Goal: Obtain resource: Download file/media

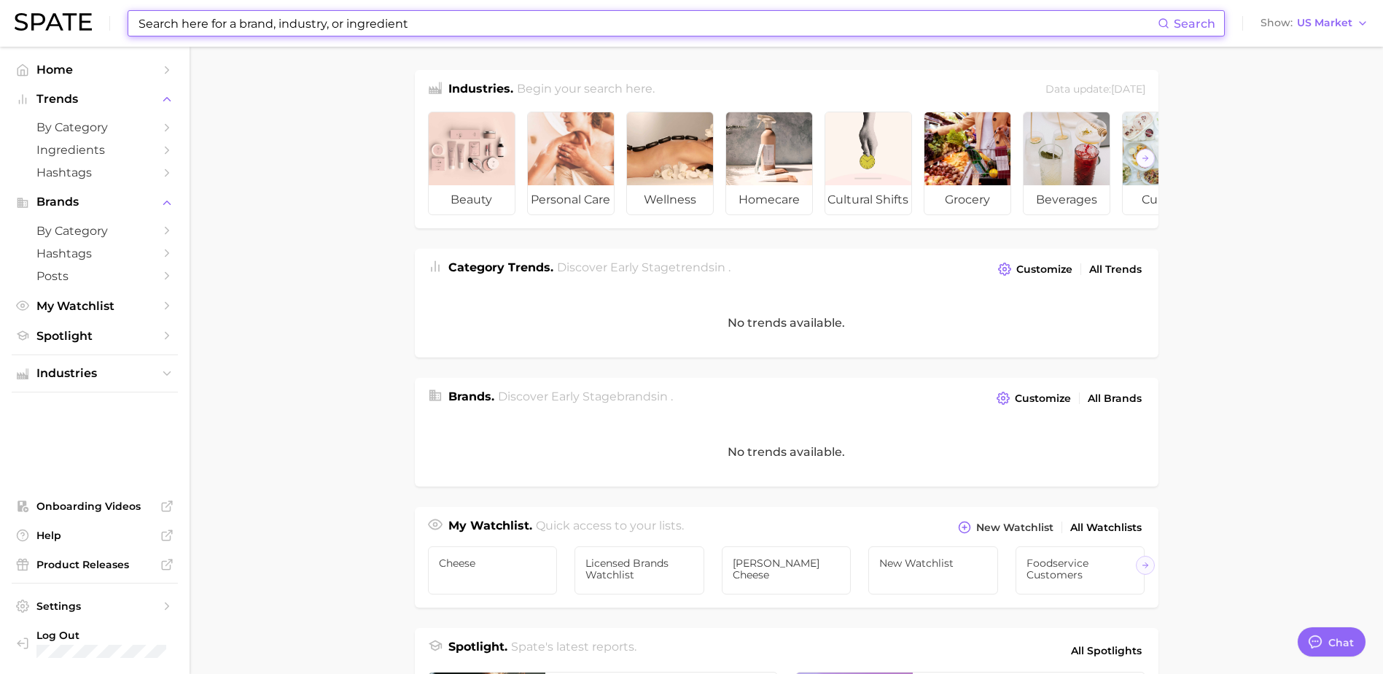
click at [296, 25] on input at bounding box center [647, 23] width 1021 height 25
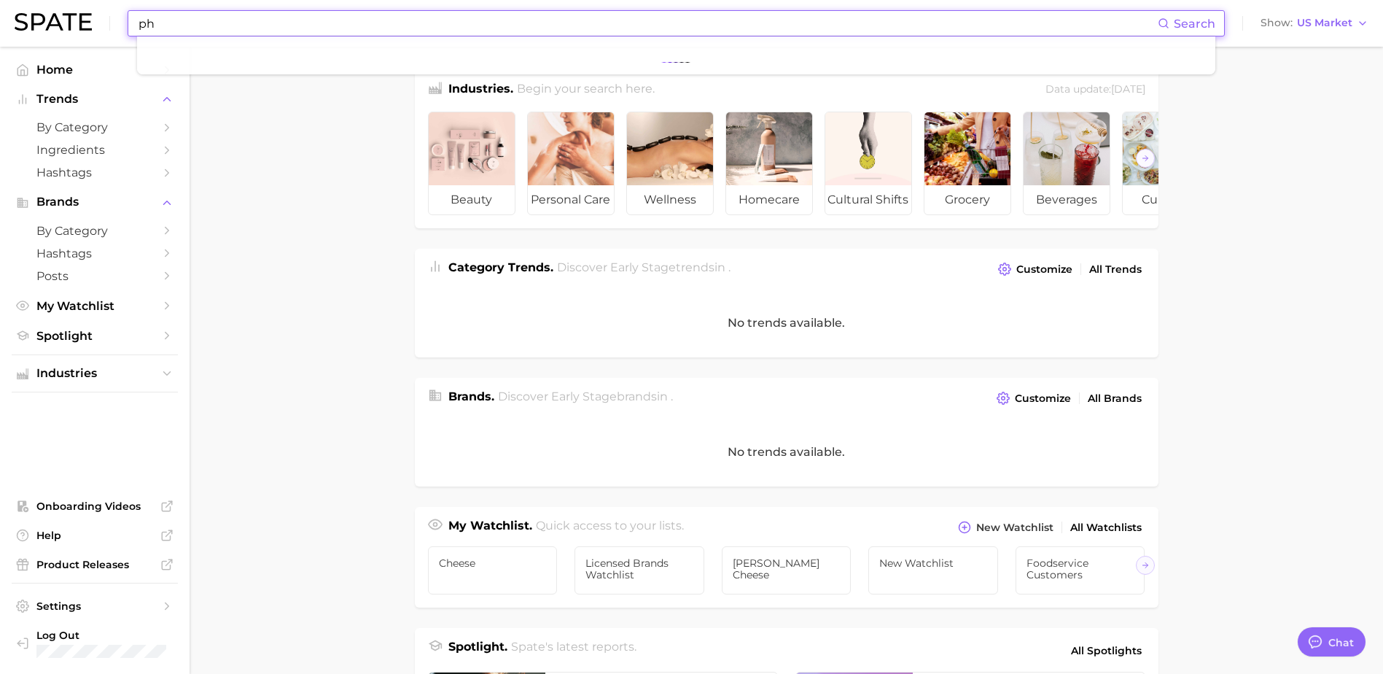
type input "p"
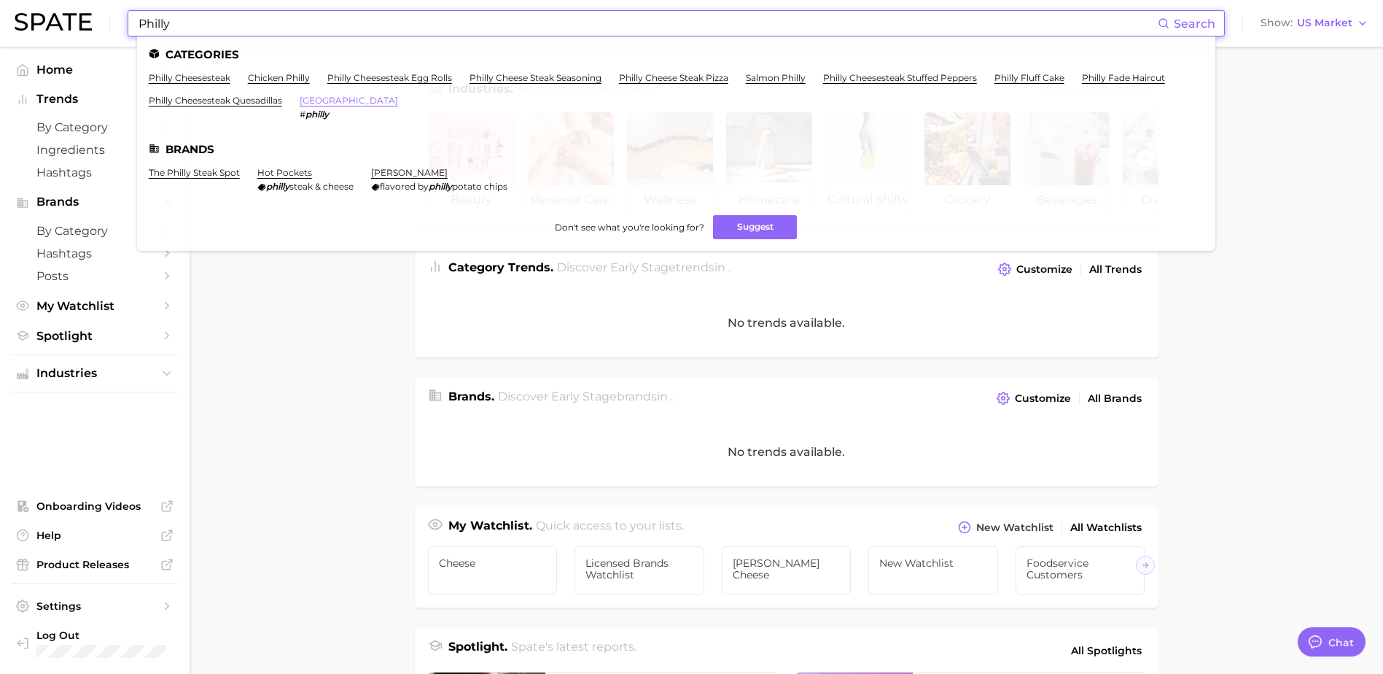
type input "Philly"
click at [327, 101] on link "[GEOGRAPHIC_DATA]" at bounding box center [349, 100] width 98 height 11
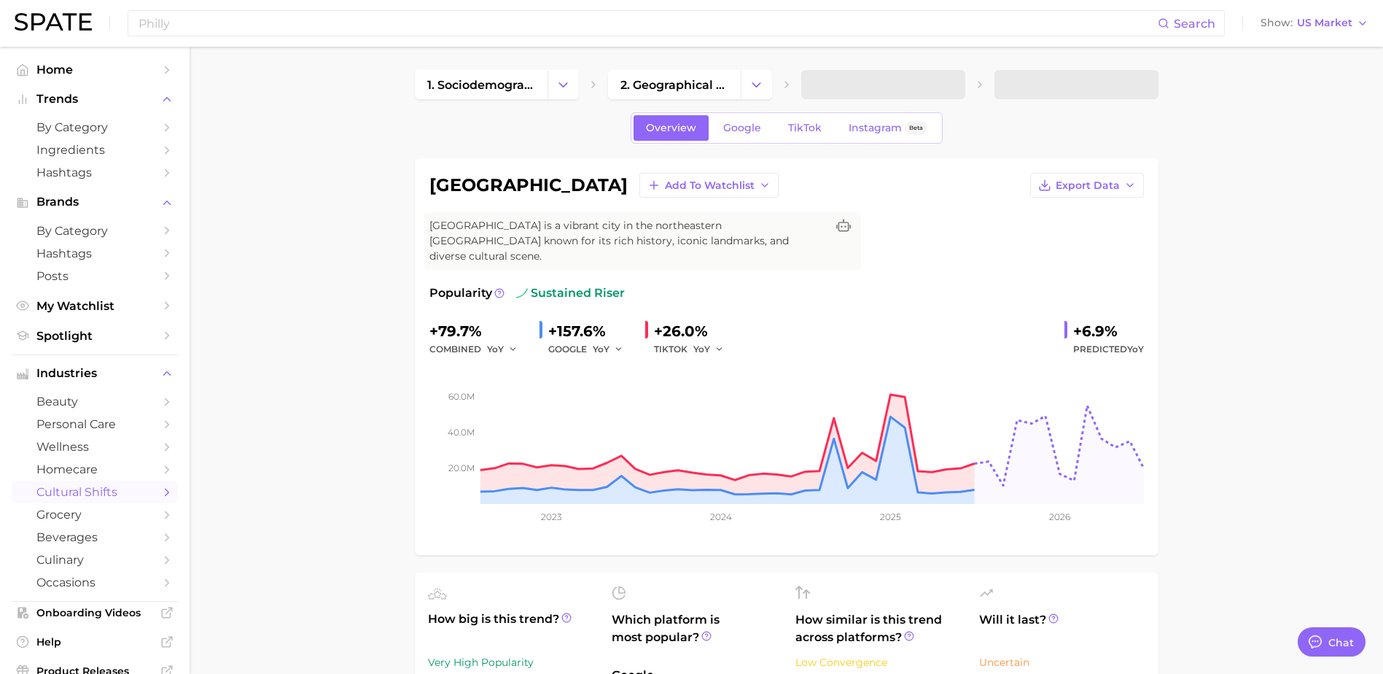
type textarea "x"
click at [731, 117] on link "Google" at bounding box center [742, 128] width 63 height 26
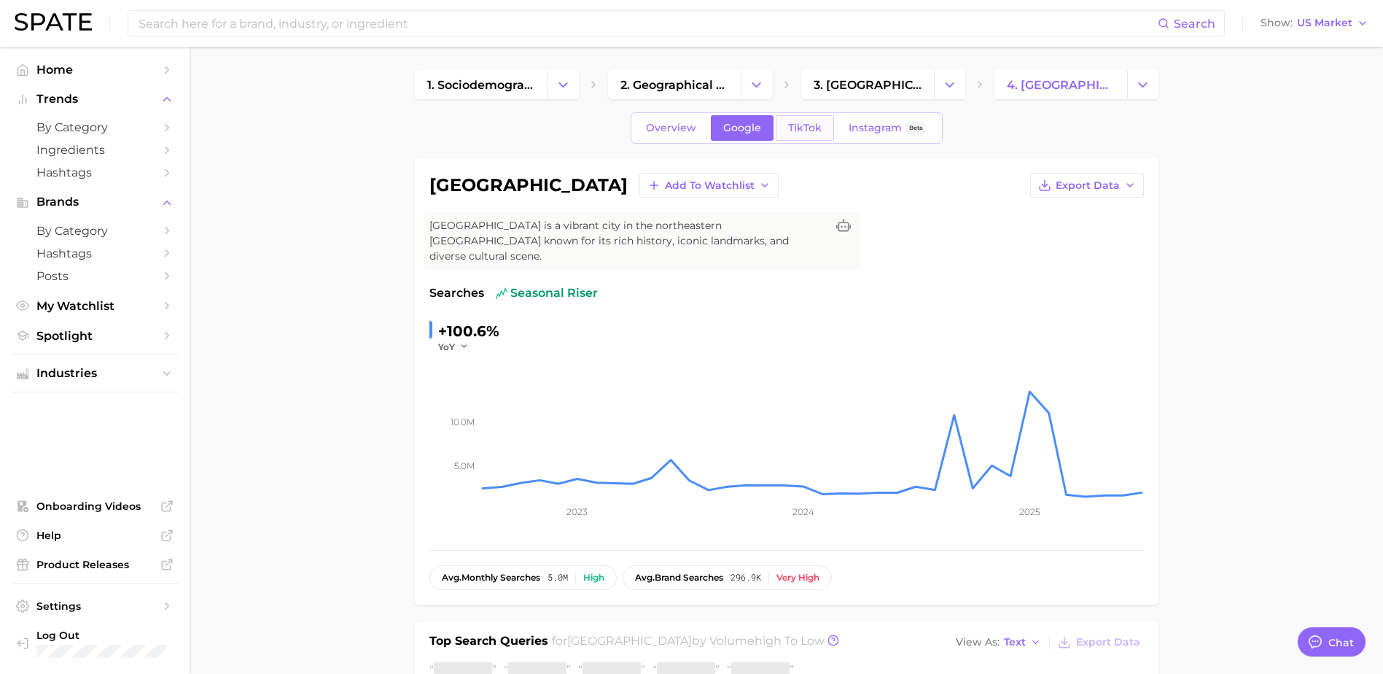
click at [814, 122] on span "TikTok" at bounding box center [805, 128] width 34 height 12
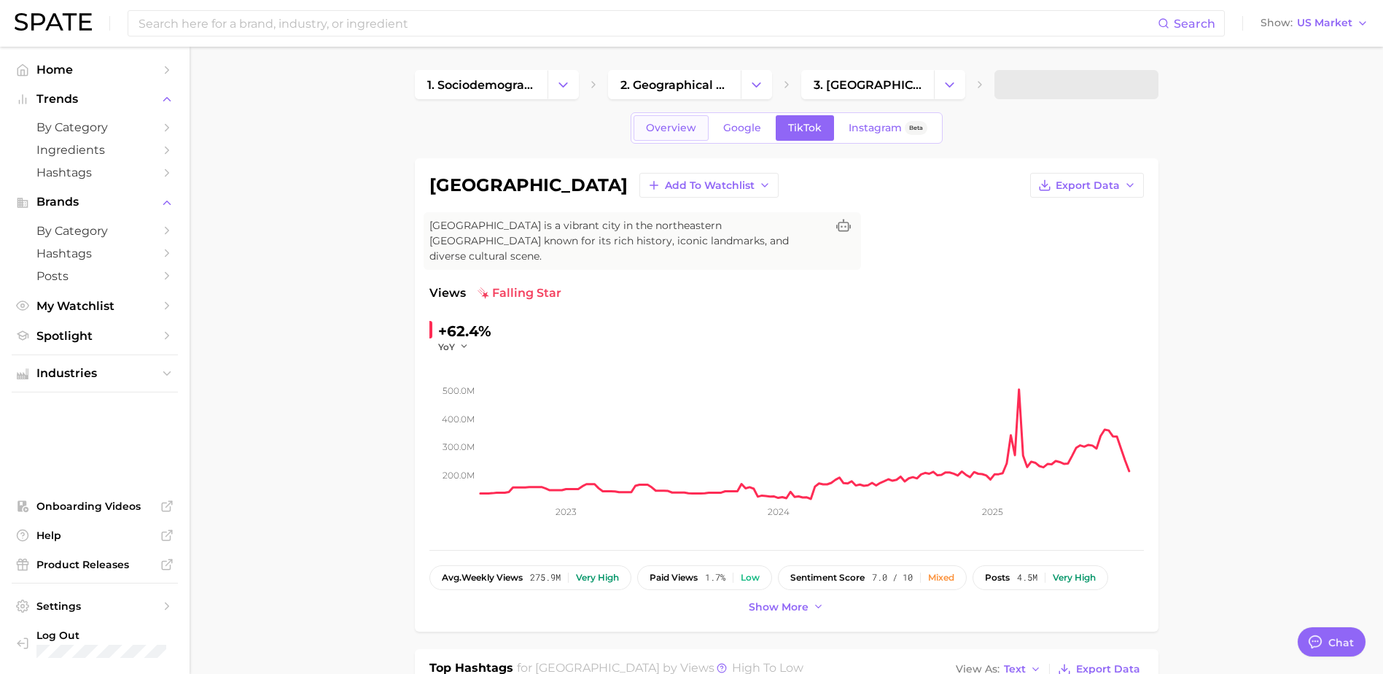
click at [652, 125] on span "Overview" at bounding box center [671, 128] width 50 height 12
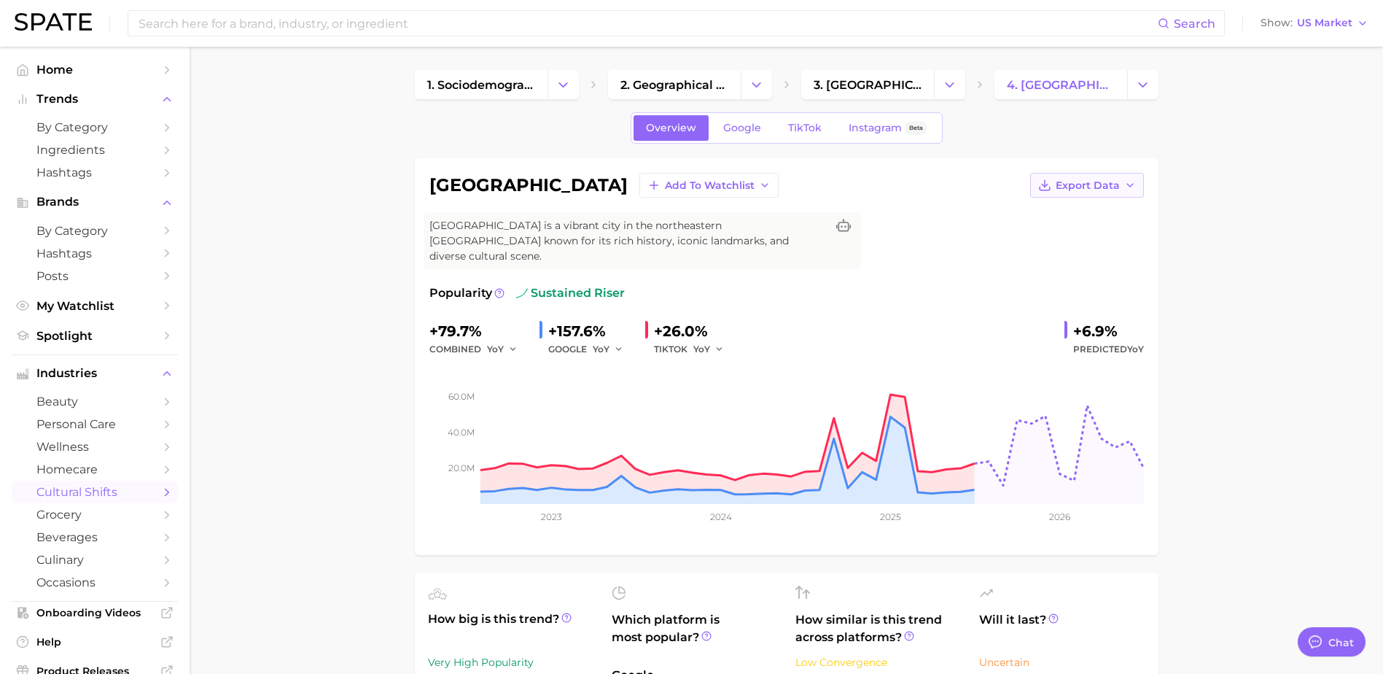
click at [1082, 182] on span "Export Data" at bounding box center [1087, 185] width 64 height 12
click at [1104, 187] on span "Export Data" at bounding box center [1087, 185] width 64 height 12
click at [772, 319] on div "+79.7% combined YoY +157.6% GOOGLE YoY +26.0% TIKTOK YoY +6.9% Predicted YoY" at bounding box center [786, 338] width 714 height 39
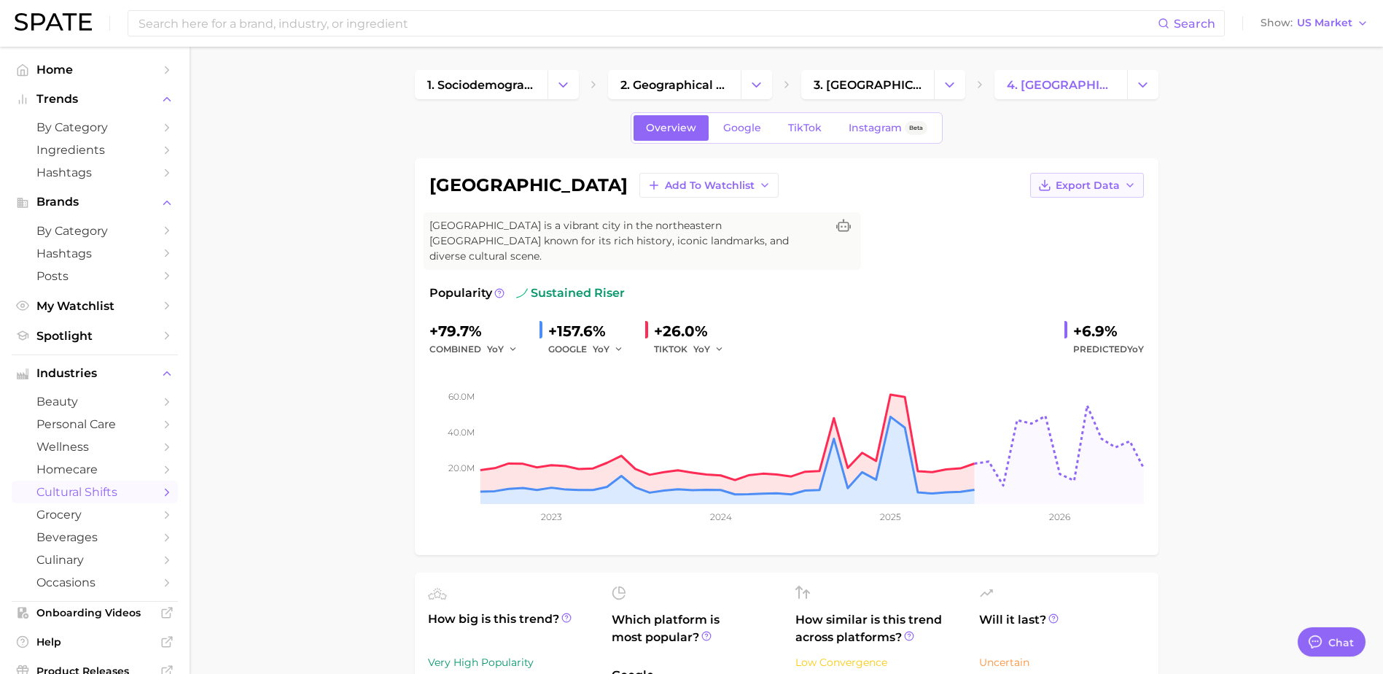
click at [1089, 182] on span "Export Data" at bounding box center [1087, 185] width 64 height 12
click at [1026, 214] on span "Time Series CSV" at bounding box center [1050, 212] width 85 height 12
drag, startPoint x: 1305, startPoint y: 130, endPoint x: 1303, endPoint y: 122, distance: 8.9
click at [1112, 187] on span "Export Data" at bounding box center [1087, 185] width 64 height 12
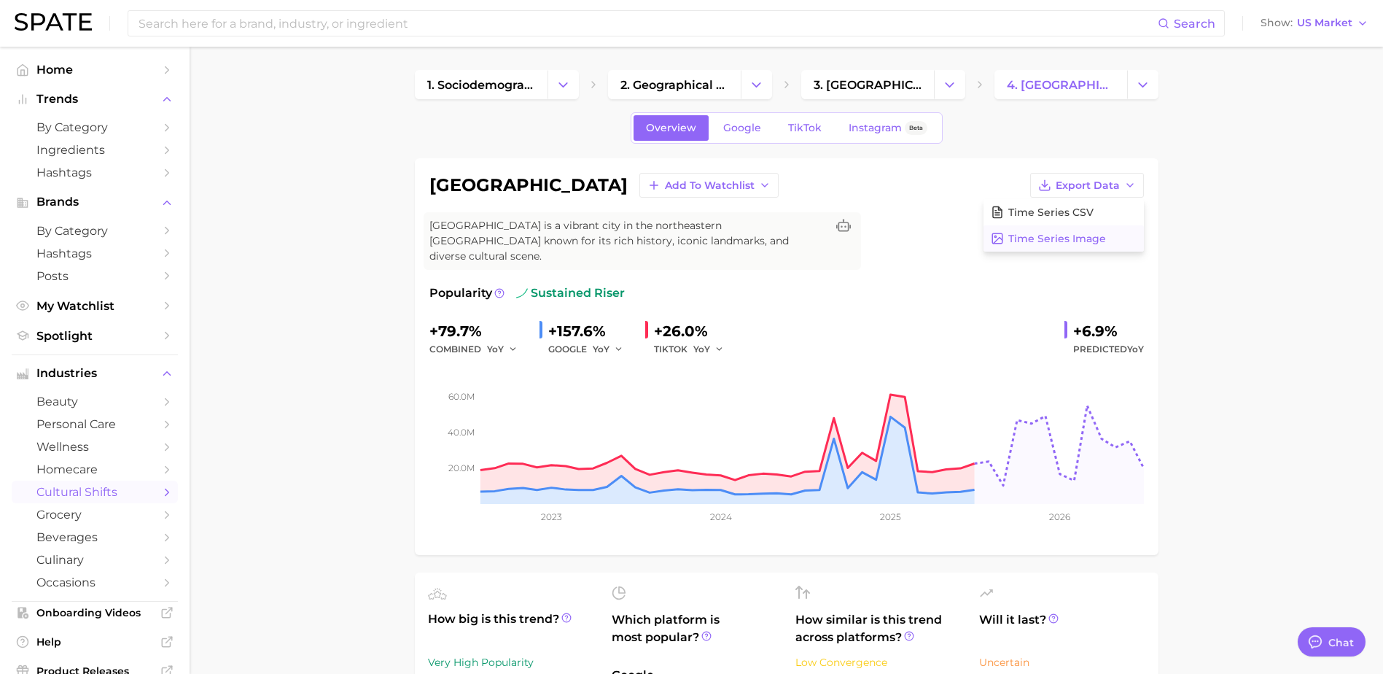
click at [1085, 242] on span "Time Series Image" at bounding box center [1057, 239] width 98 height 12
